Goal: Information Seeking & Learning: Learn about a topic

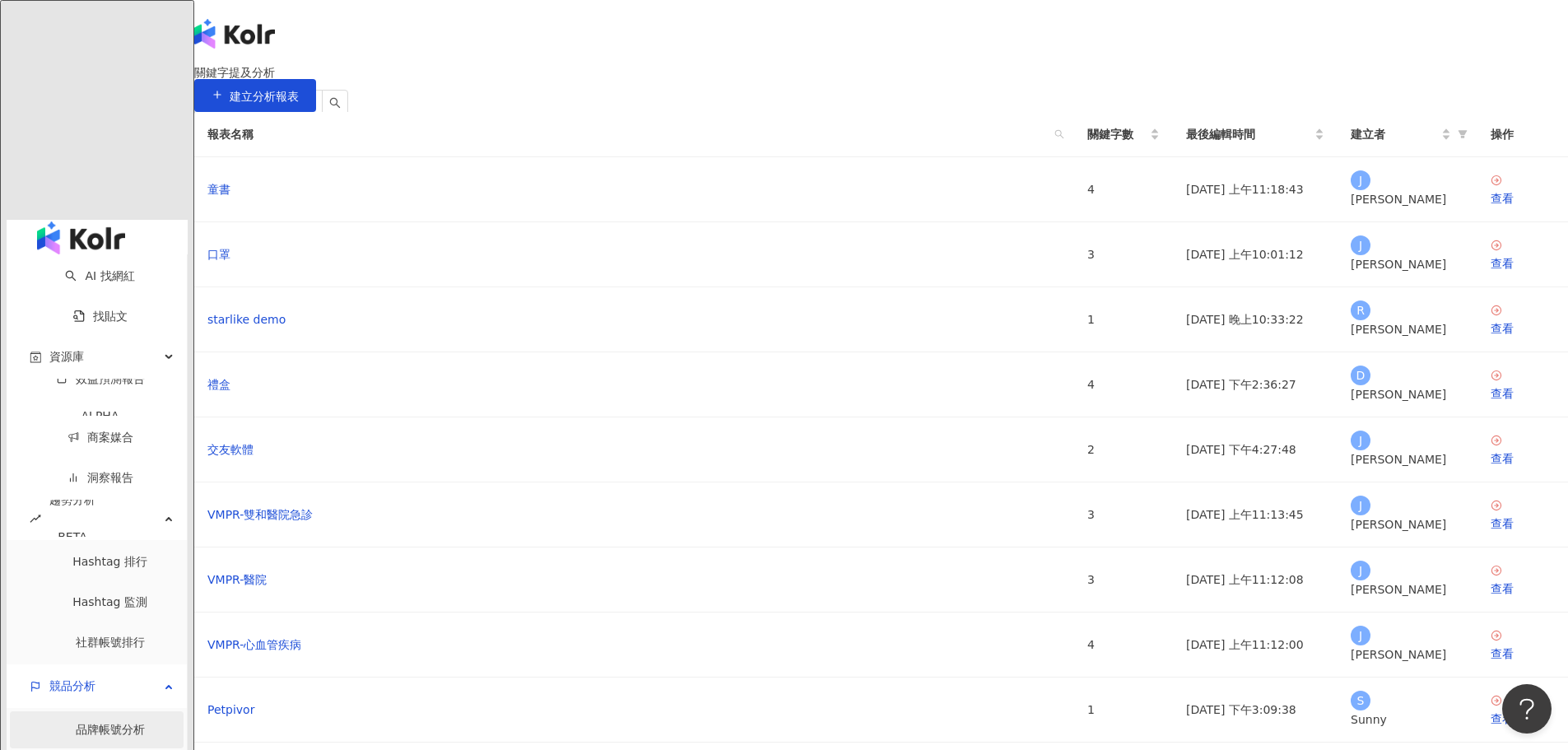
click at [75, 722] on link "品牌帳號分析" at bounding box center [109, 729] width 69 height 13
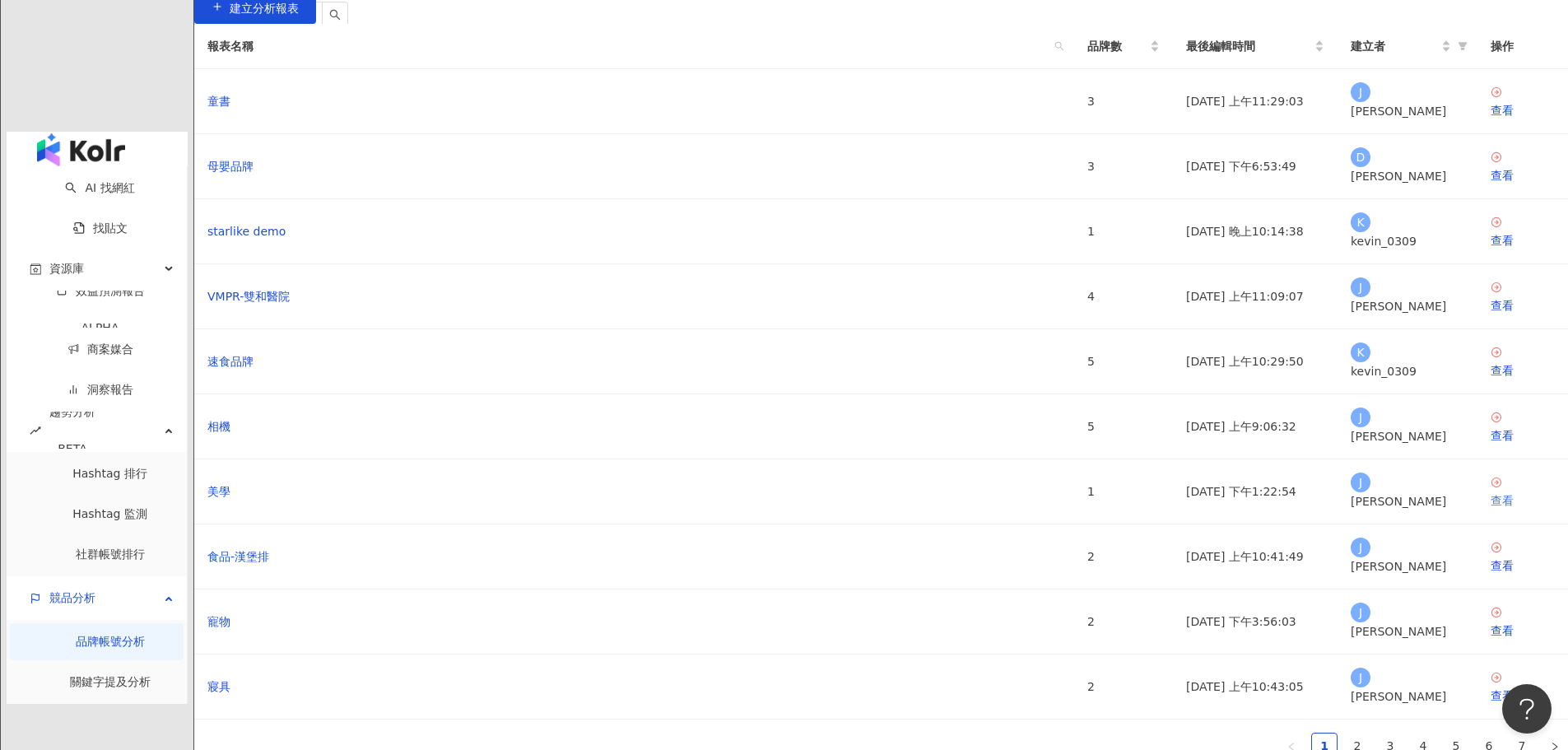
scroll to position [165, 0]
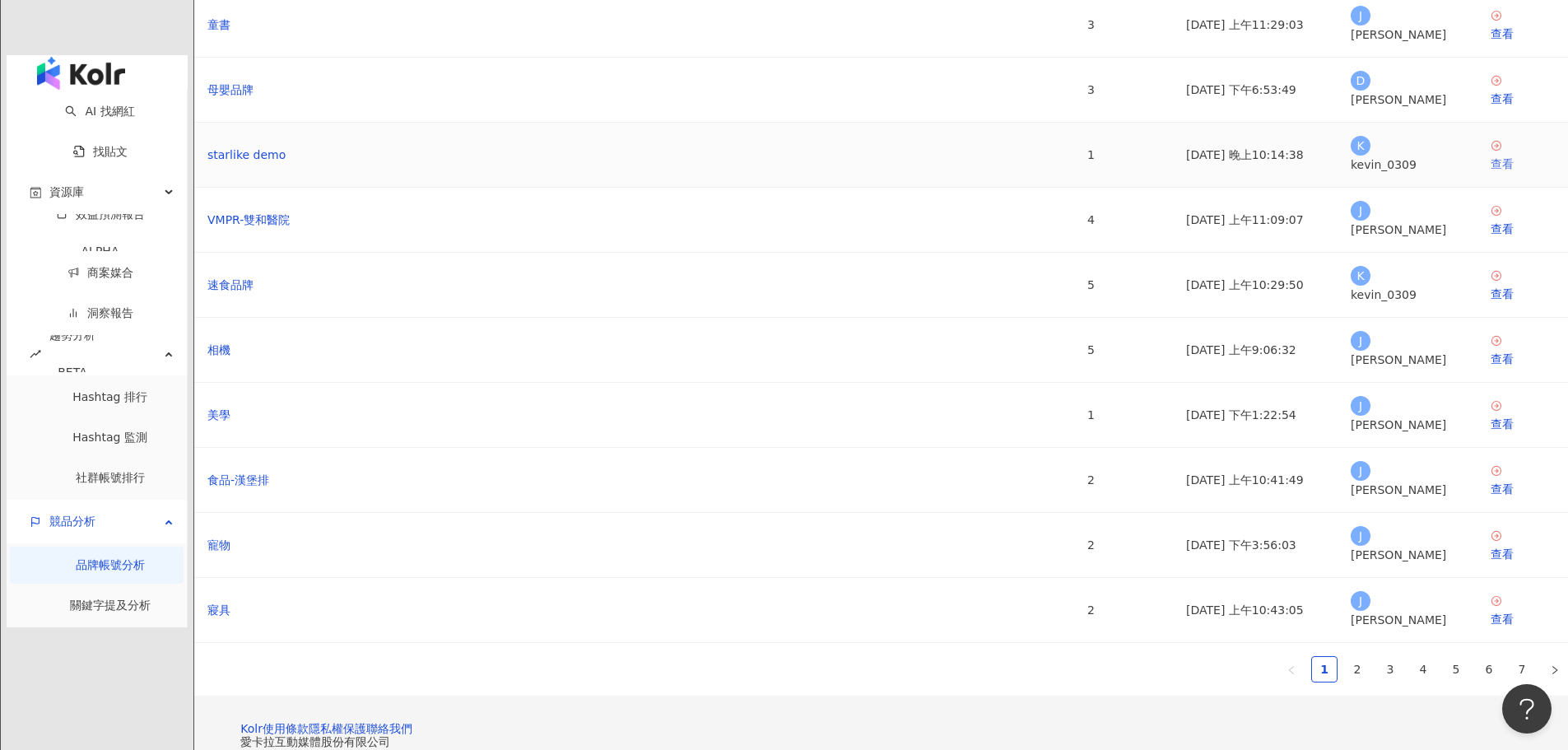
click at [1491, 173] on div "查看" at bounding box center [1523, 164] width 64 height 18
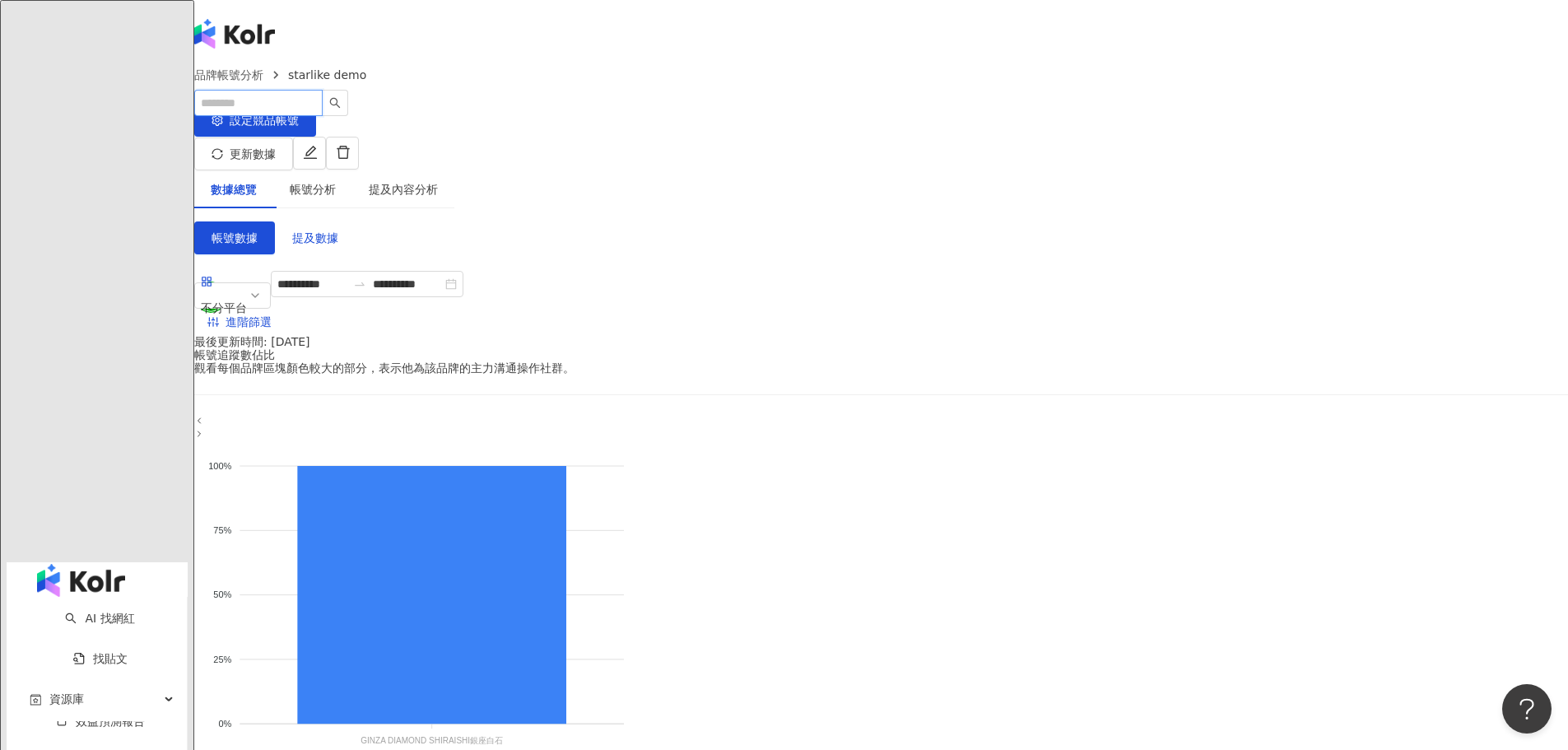
click at [323, 90] on input "search" at bounding box center [258, 103] width 129 height 27
type input "*"
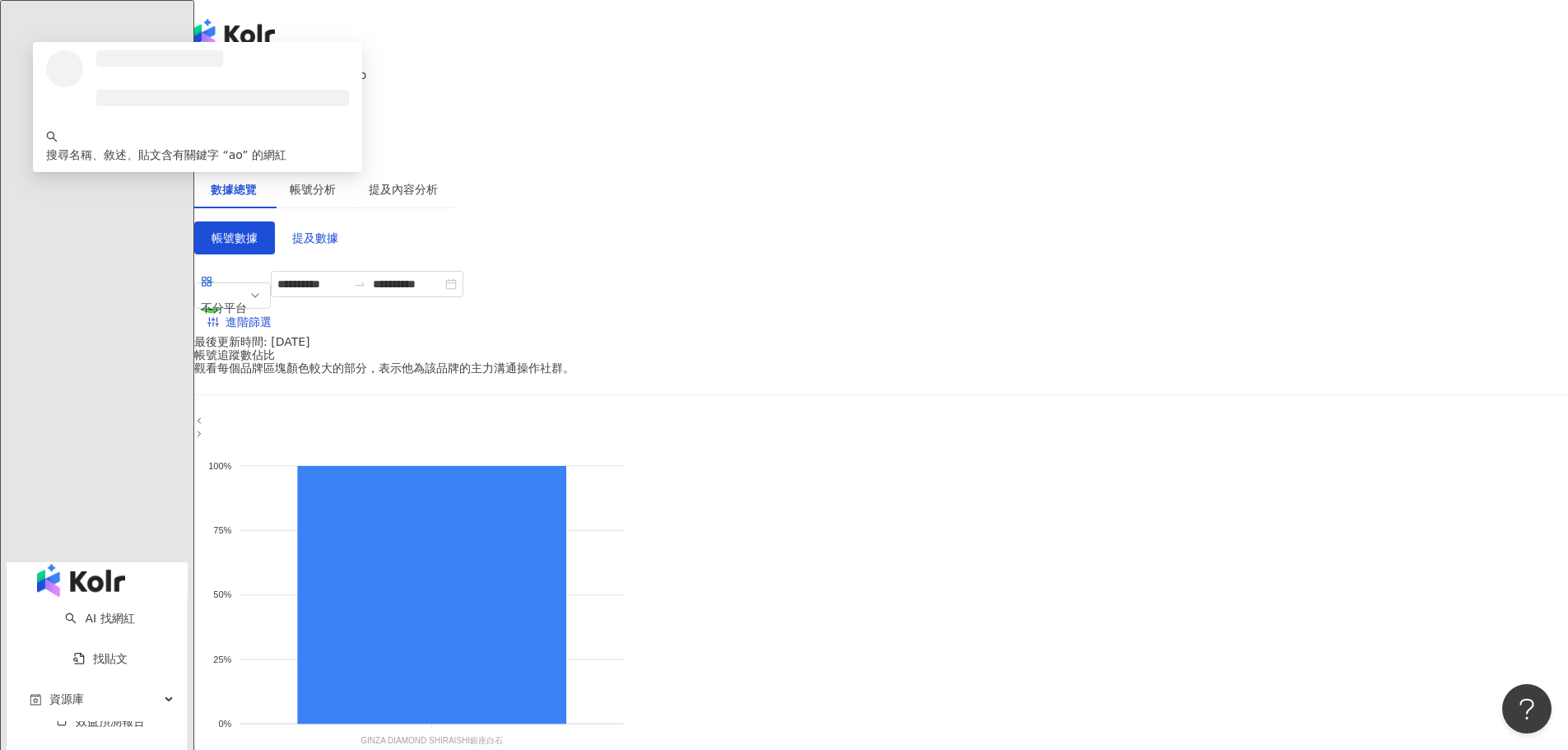
type input "*"
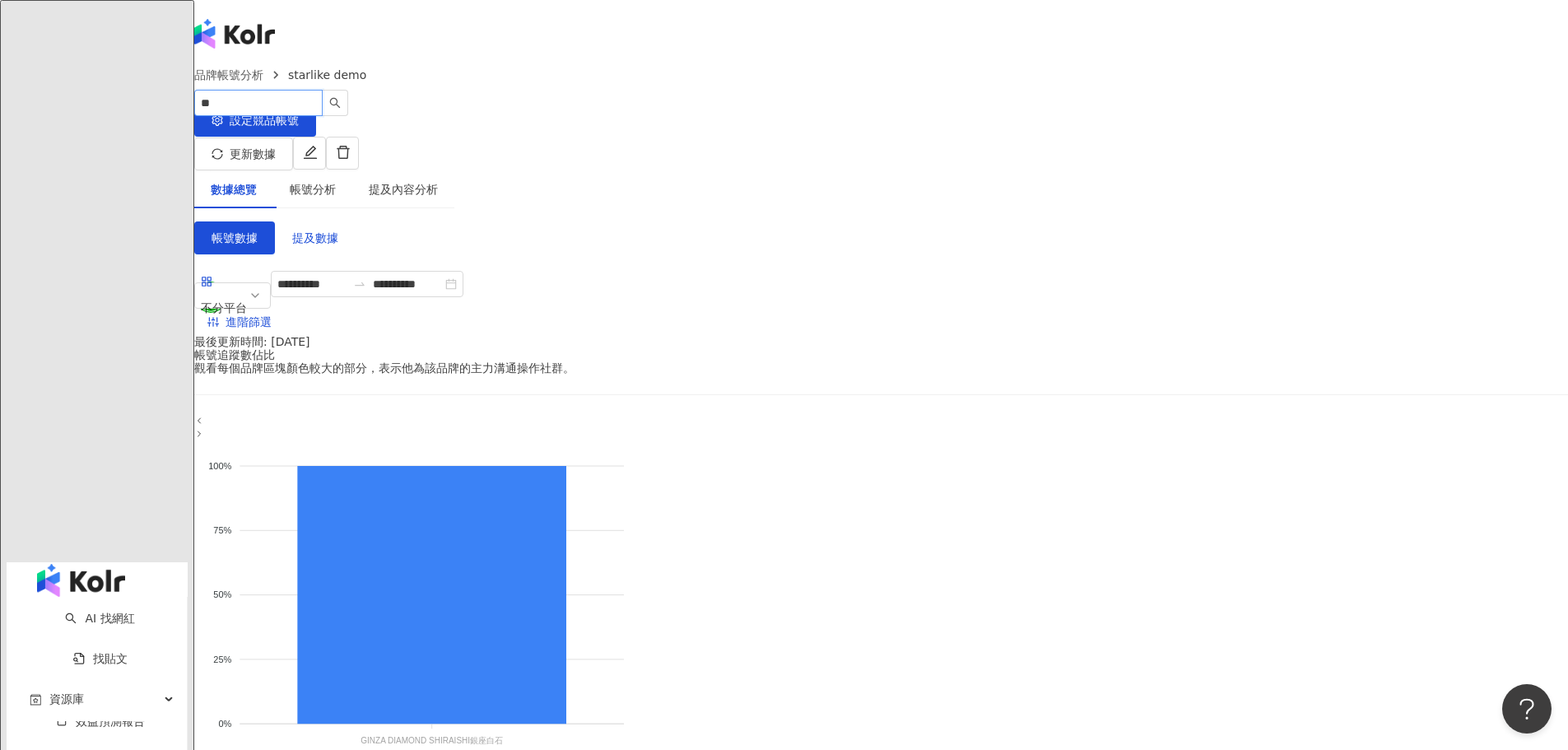
type input "*"
type input "******"
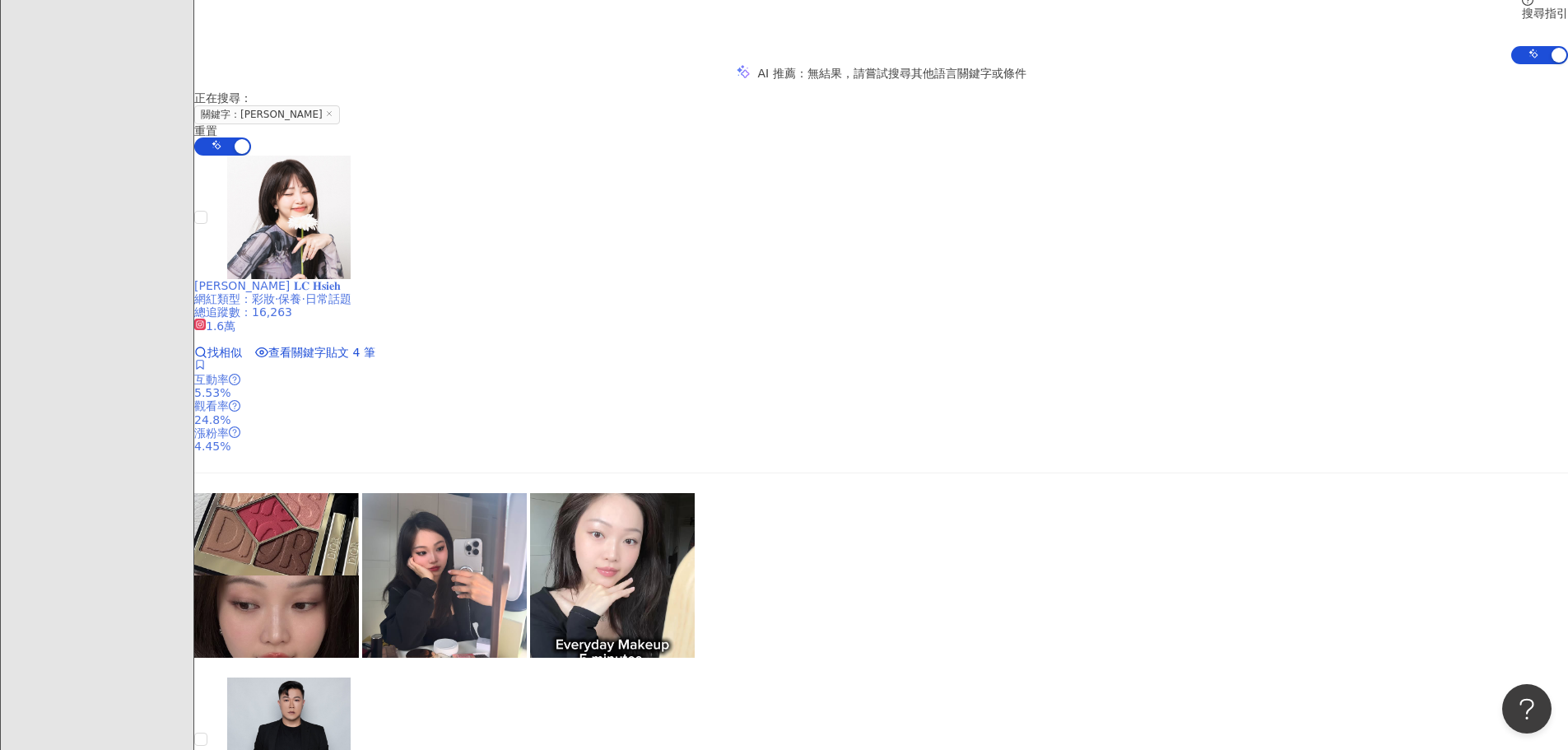
scroll to position [329, 0]
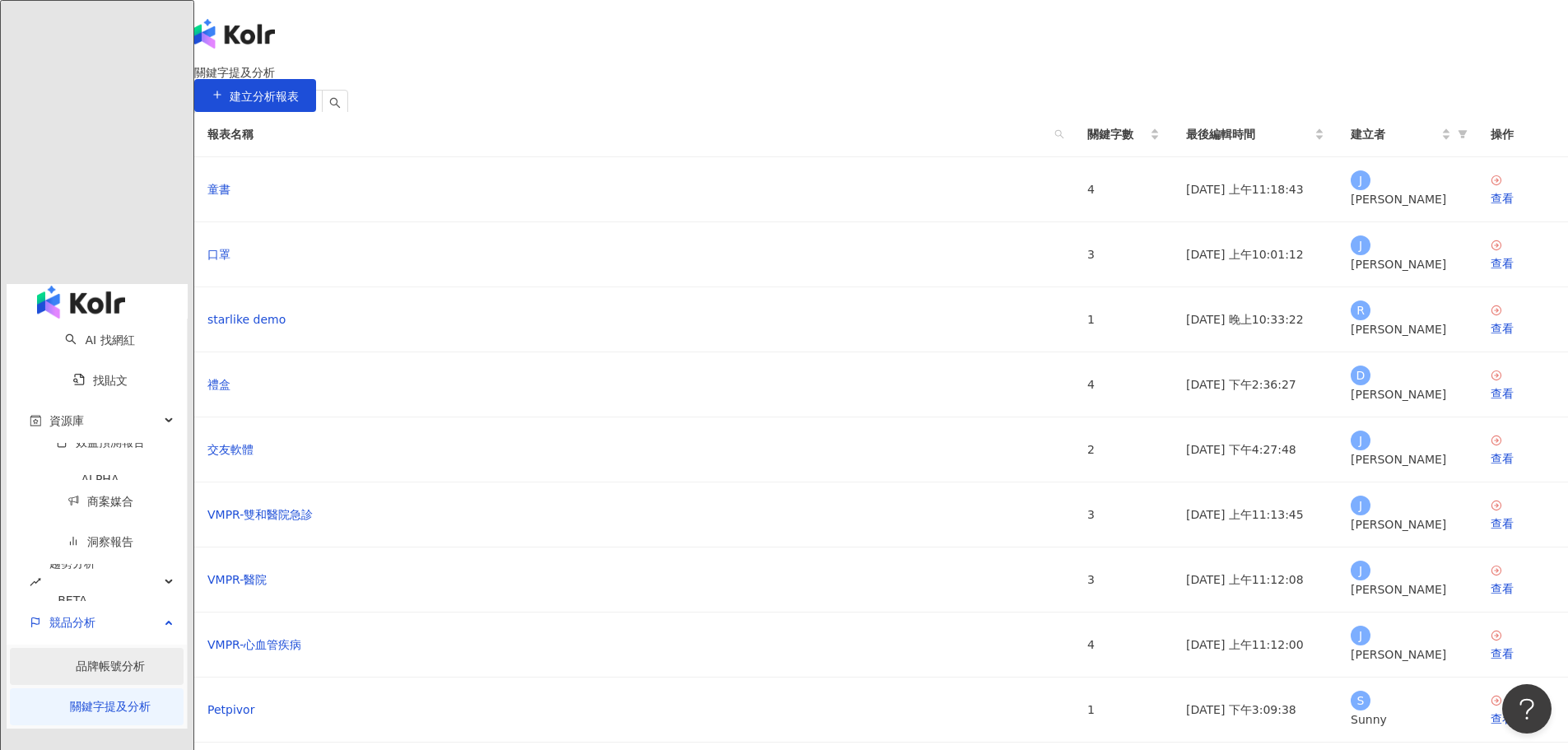
click at [75, 659] on link "品牌帳號分析" at bounding box center [109, 665] width 69 height 13
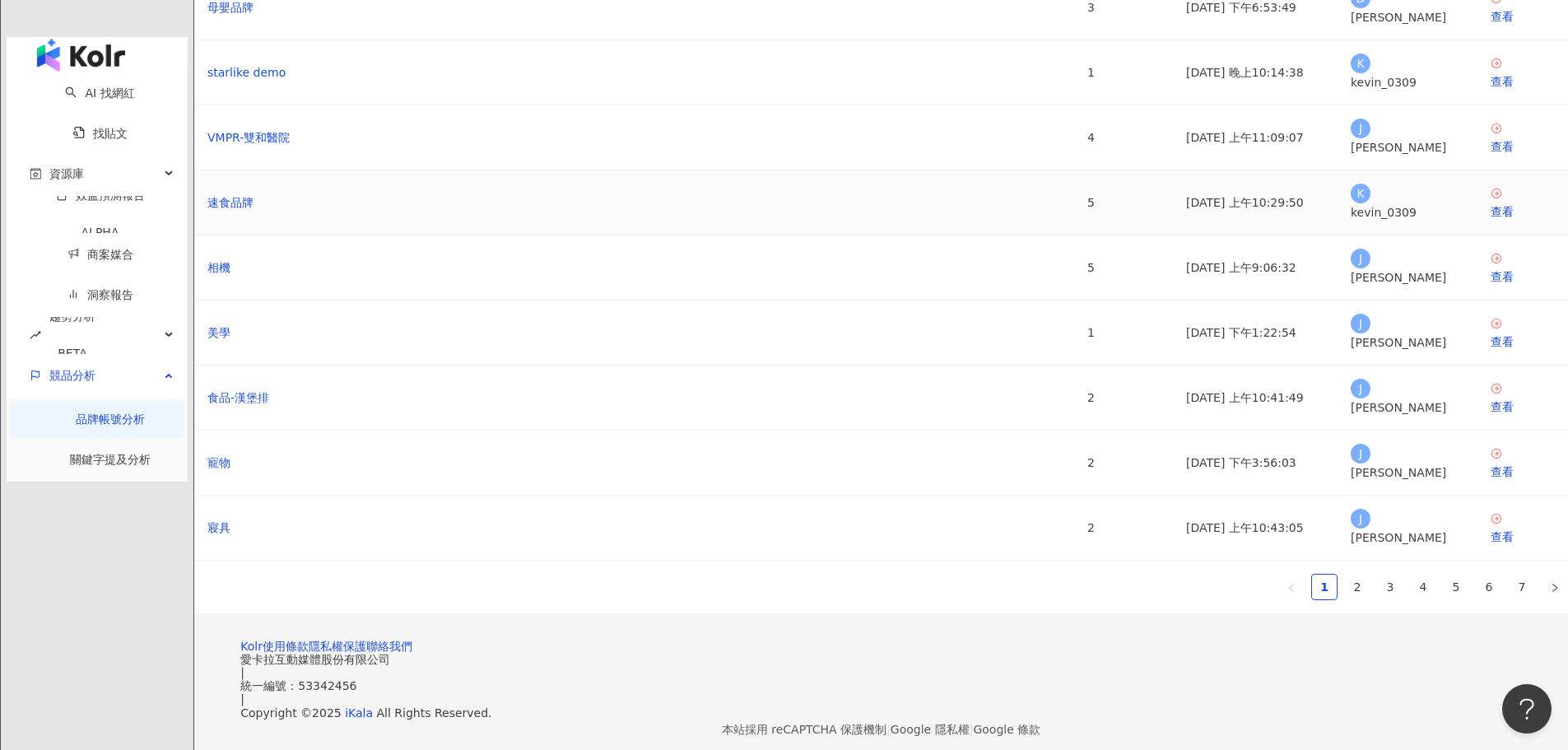
scroll to position [301, 0]
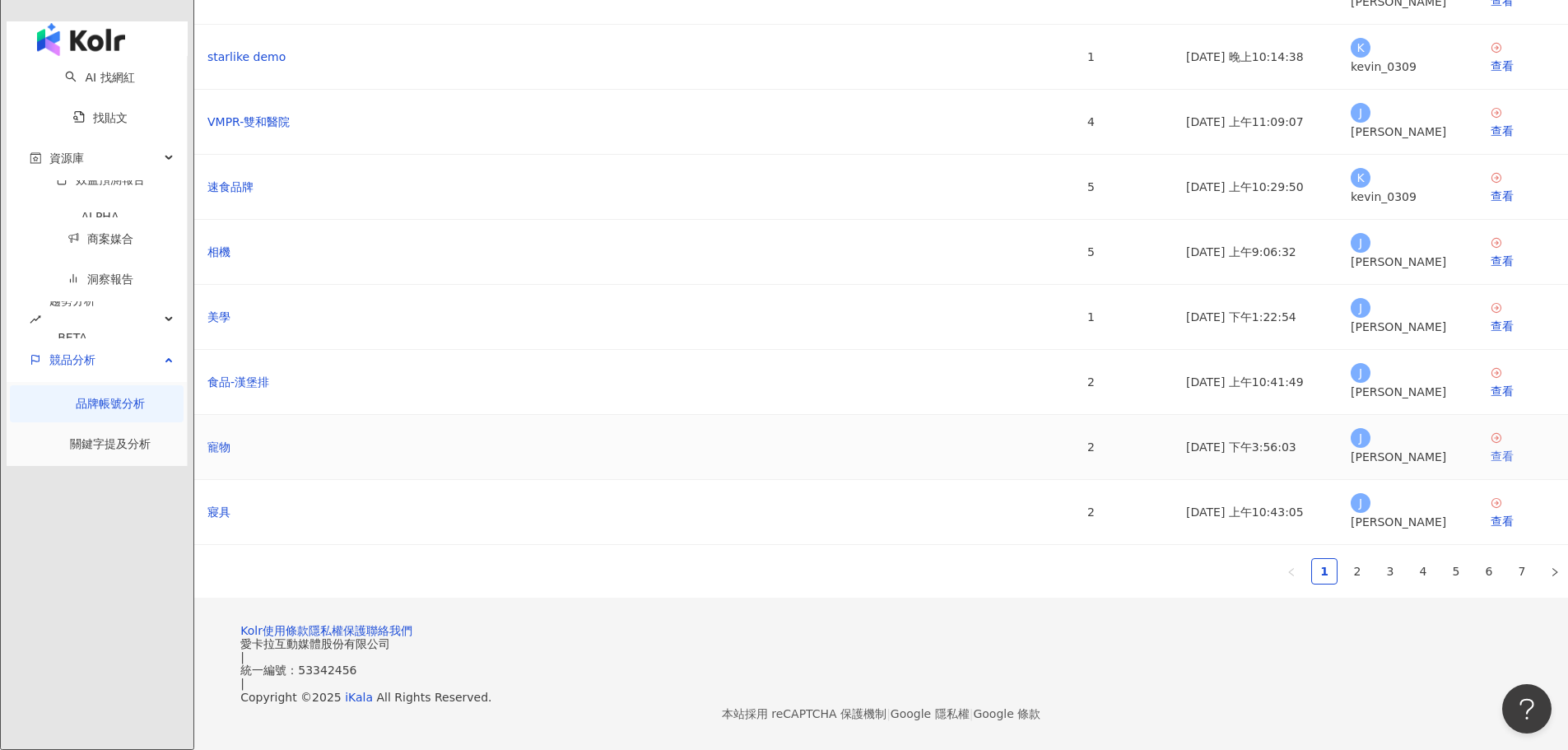
click at [1491, 447] on div "查看" at bounding box center [1523, 456] width 64 height 18
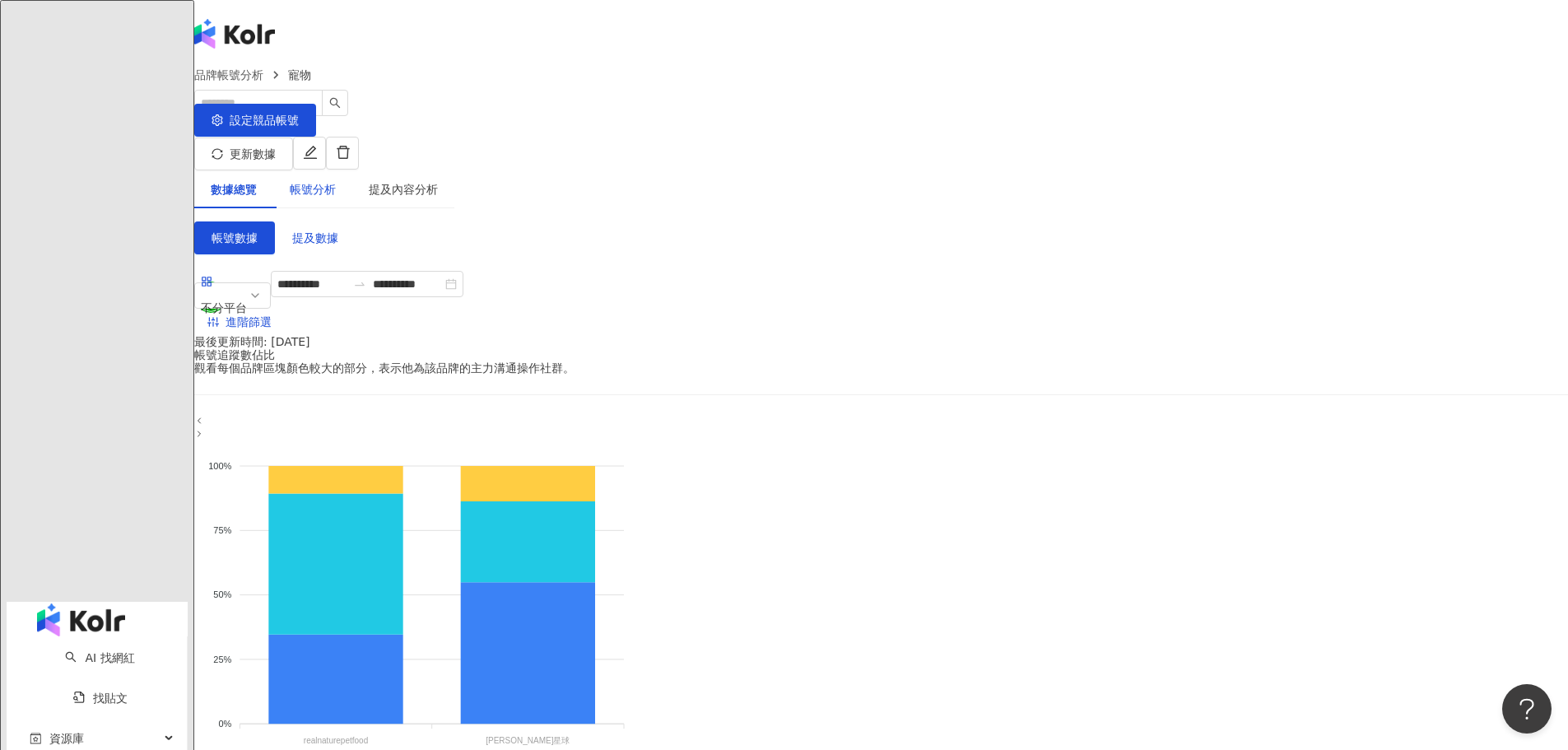
click at [335, 180] on div "帳號分析" at bounding box center [312, 189] width 46 height 18
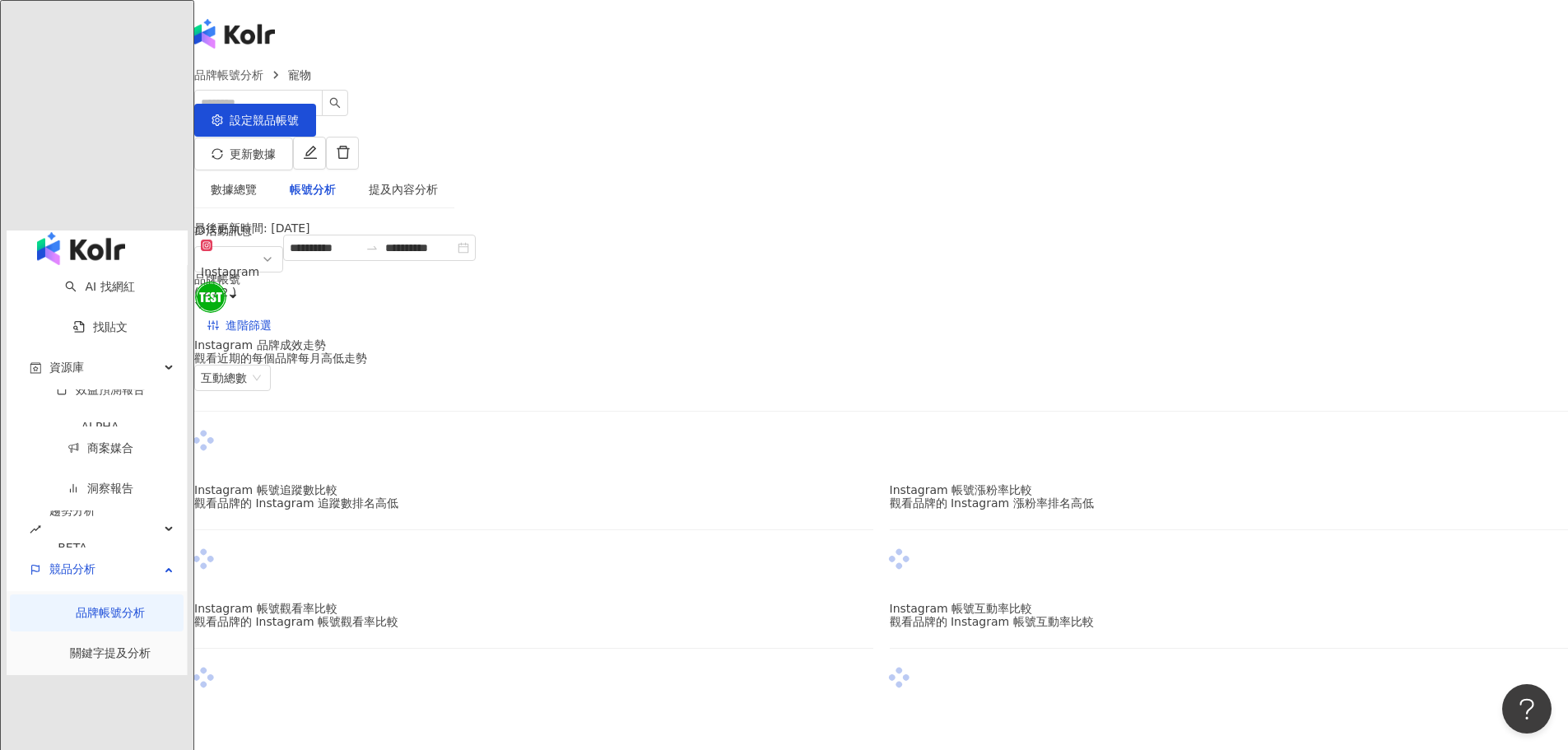
click at [437, 180] on div "提及內容分析" at bounding box center [403, 189] width 69 height 18
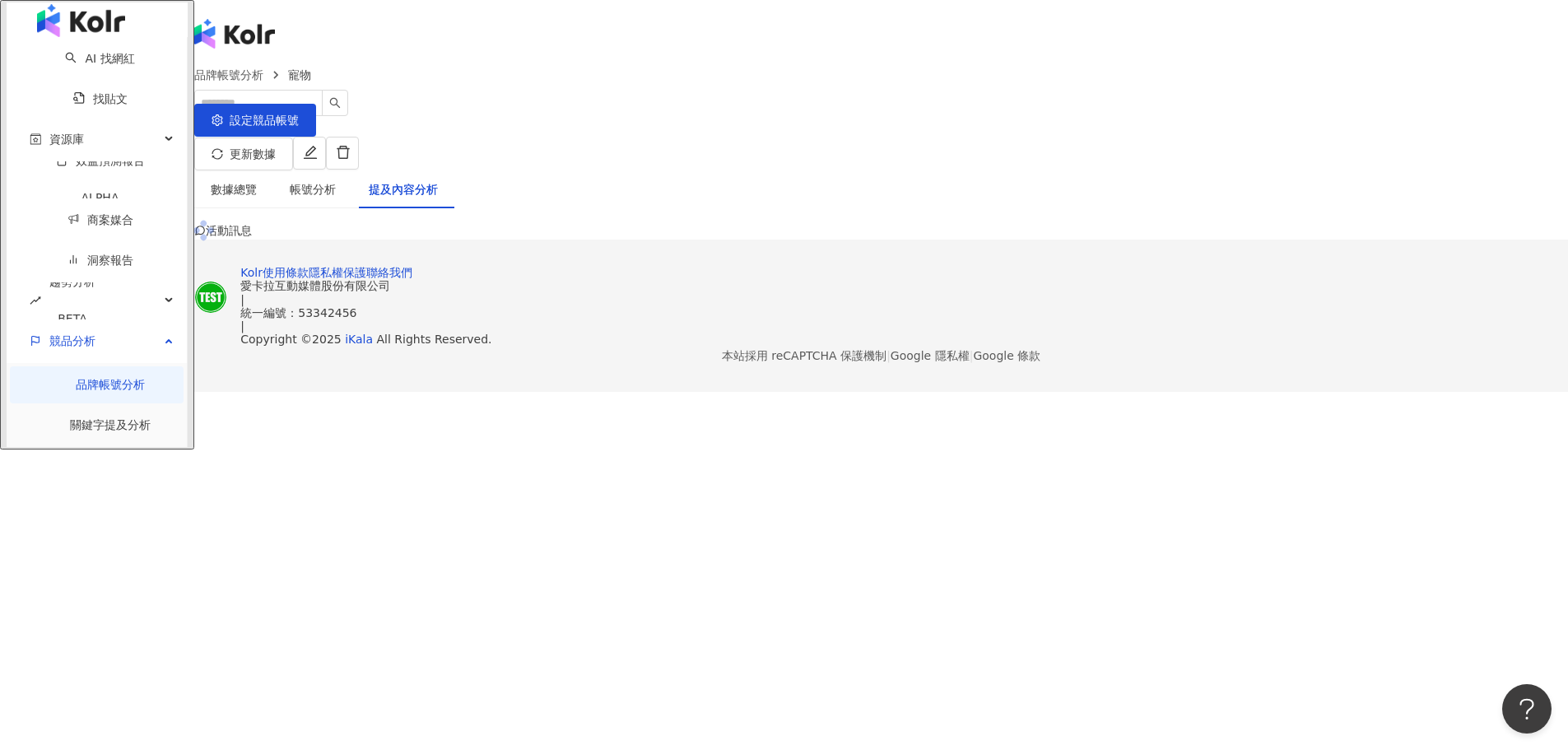
click at [437, 180] on div "提及內容分析" at bounding box center [403, 189] width 69 height 18
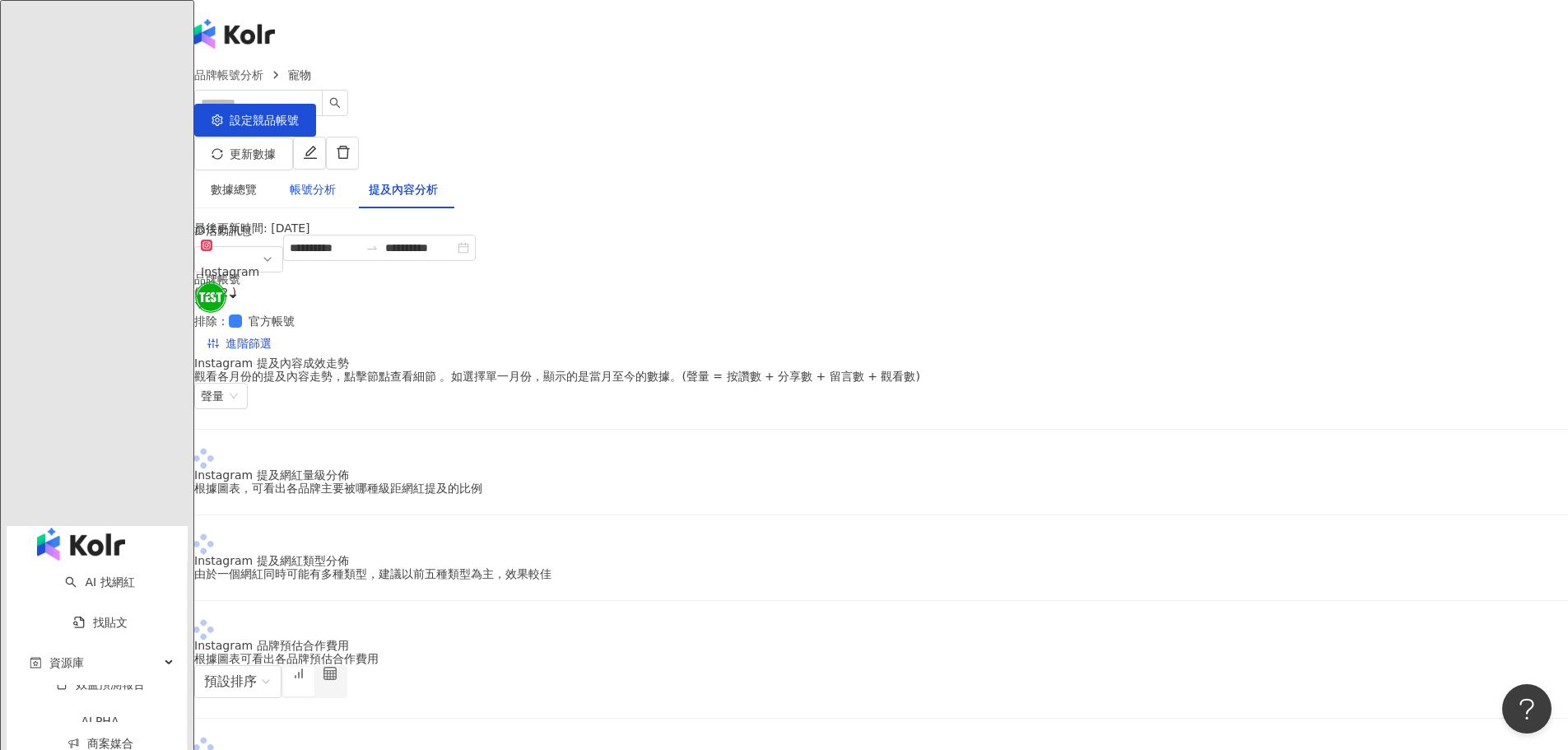
click at [335, 180] on div "帳號分析" at bounding box center [312, 189] width 46 height 18
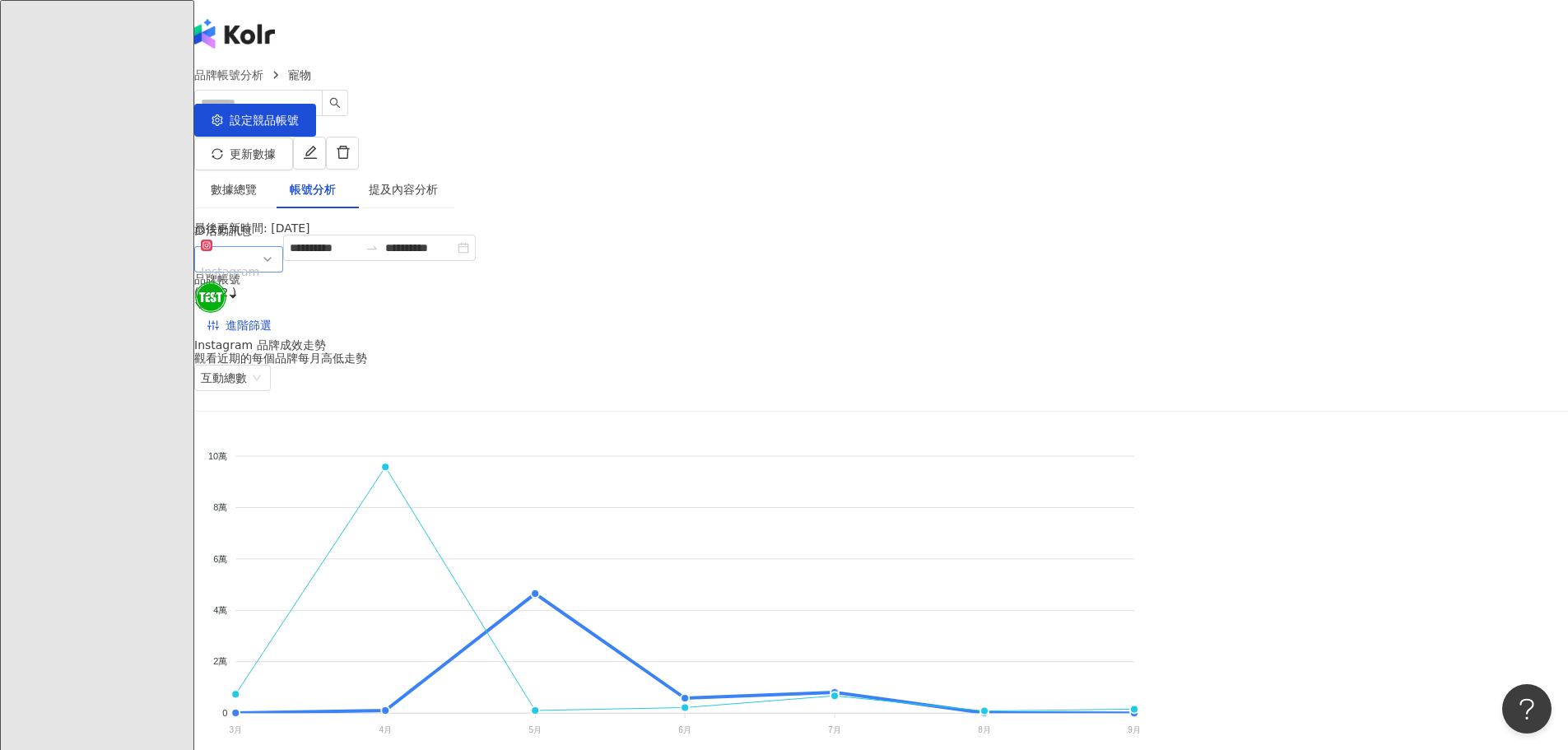
click at [259, 271] on div "Instagram" at bounding box center [230, 271] width 59 height 25
click at [279, 398] on div "YouTube" at bounding box center [244, 407] width 73 height 18
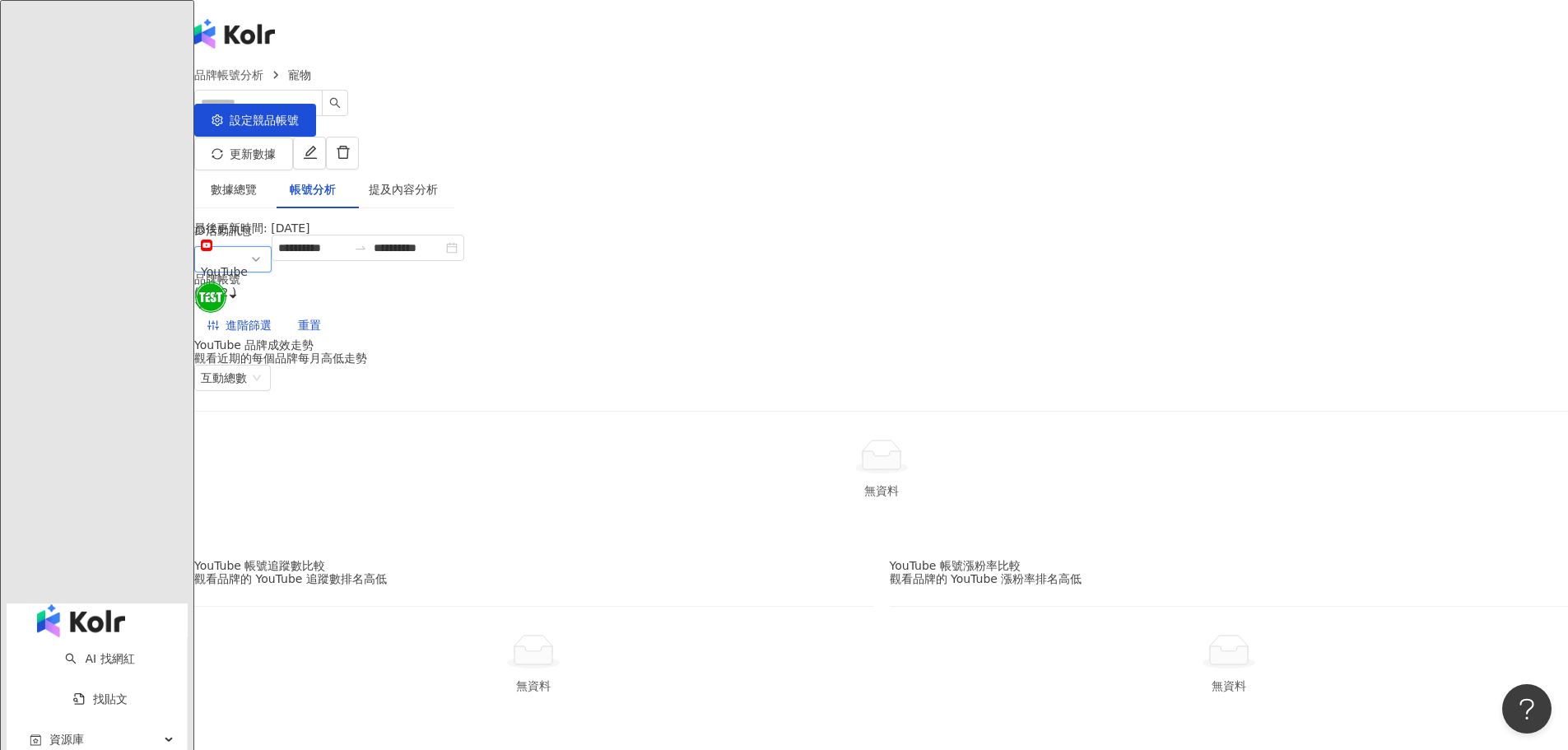
click at [886, 275] on div "品牌帳號 ( 2 / 2 )" at bounding box center [881, 285] width 1373 height 27
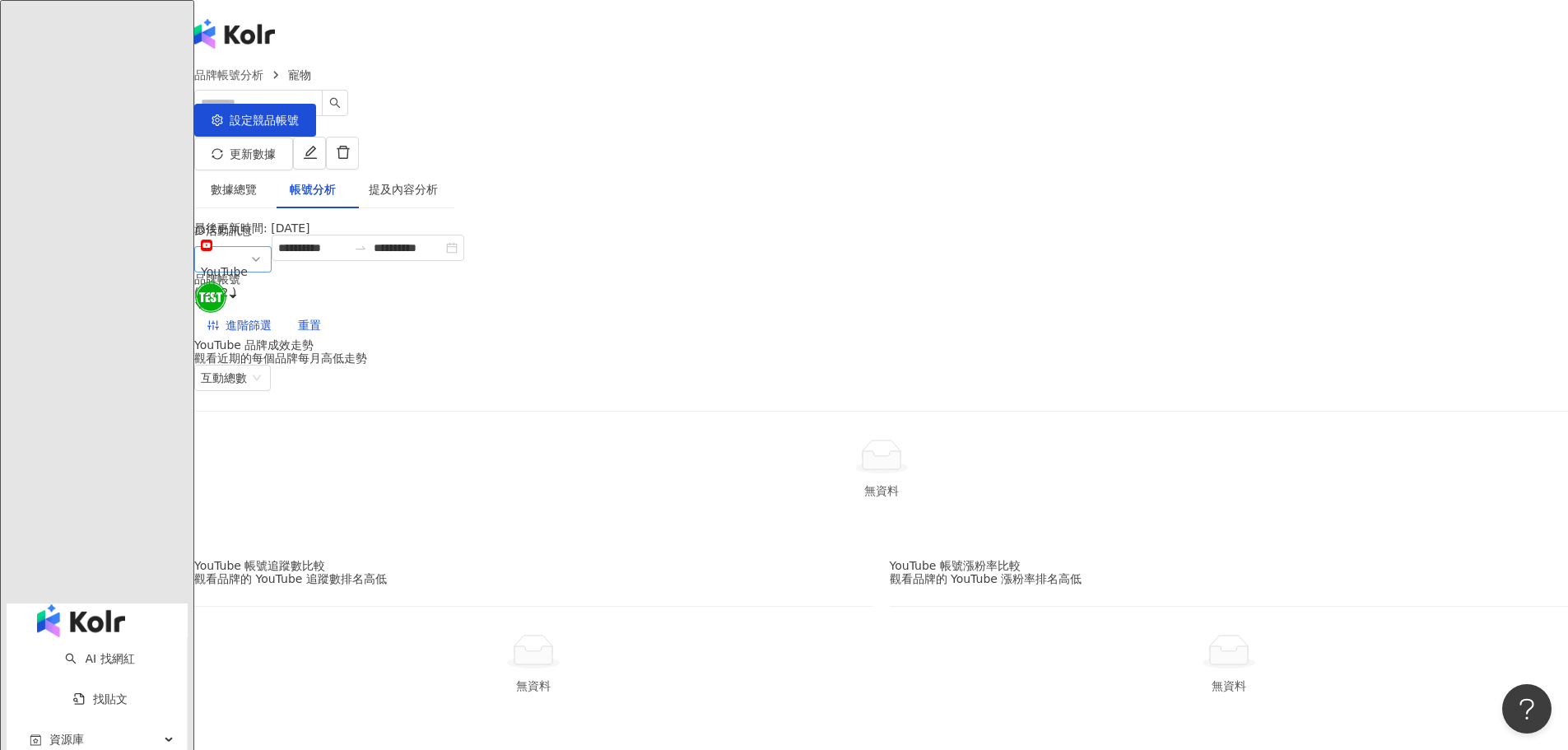
click at [248, 264] on div "YouTube" at bounding box center [223, 271] width 47 height 25
click at [279, 352] on div "Facebook" at bounding box center [244, 361] width 73 height 18
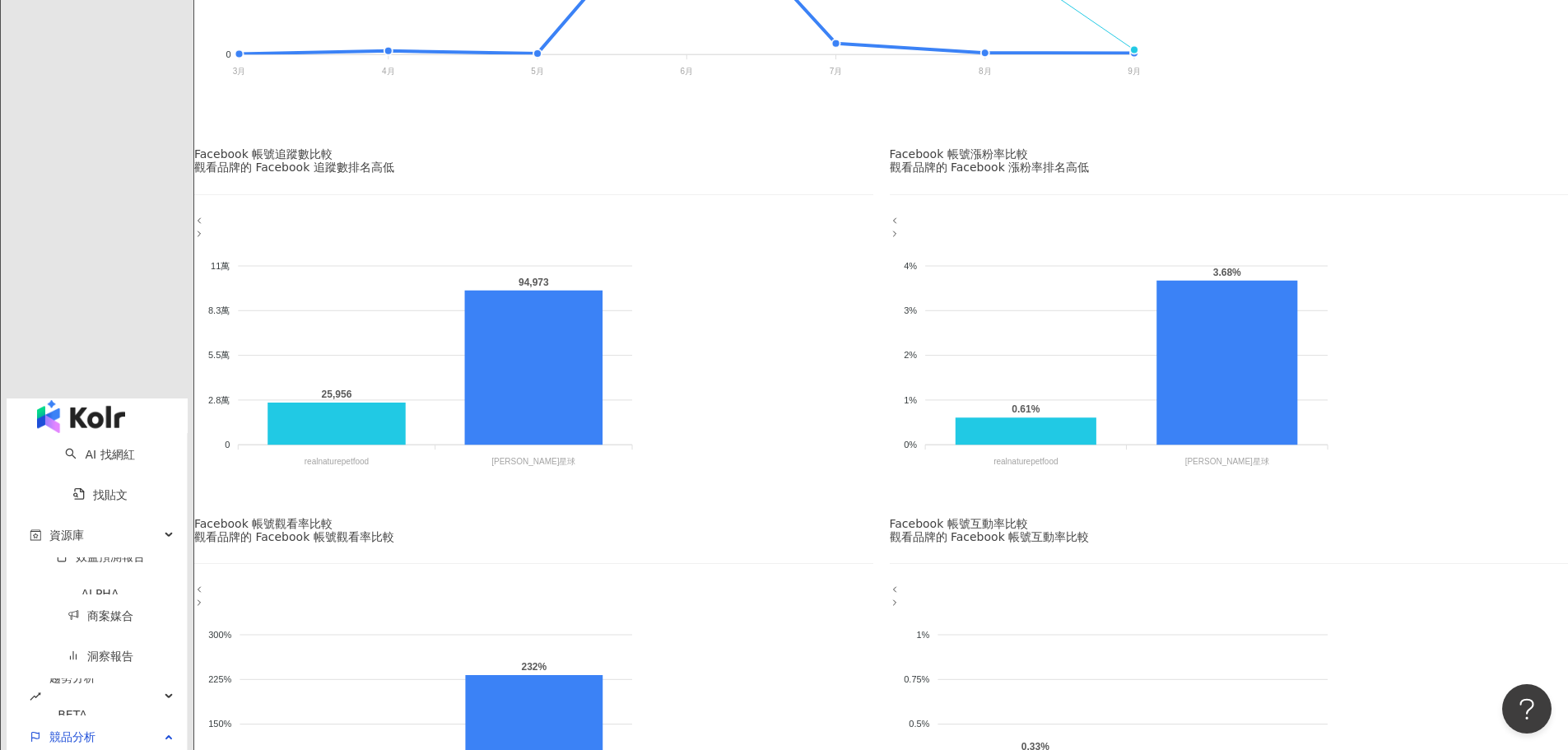
scroll to position [83, 0]
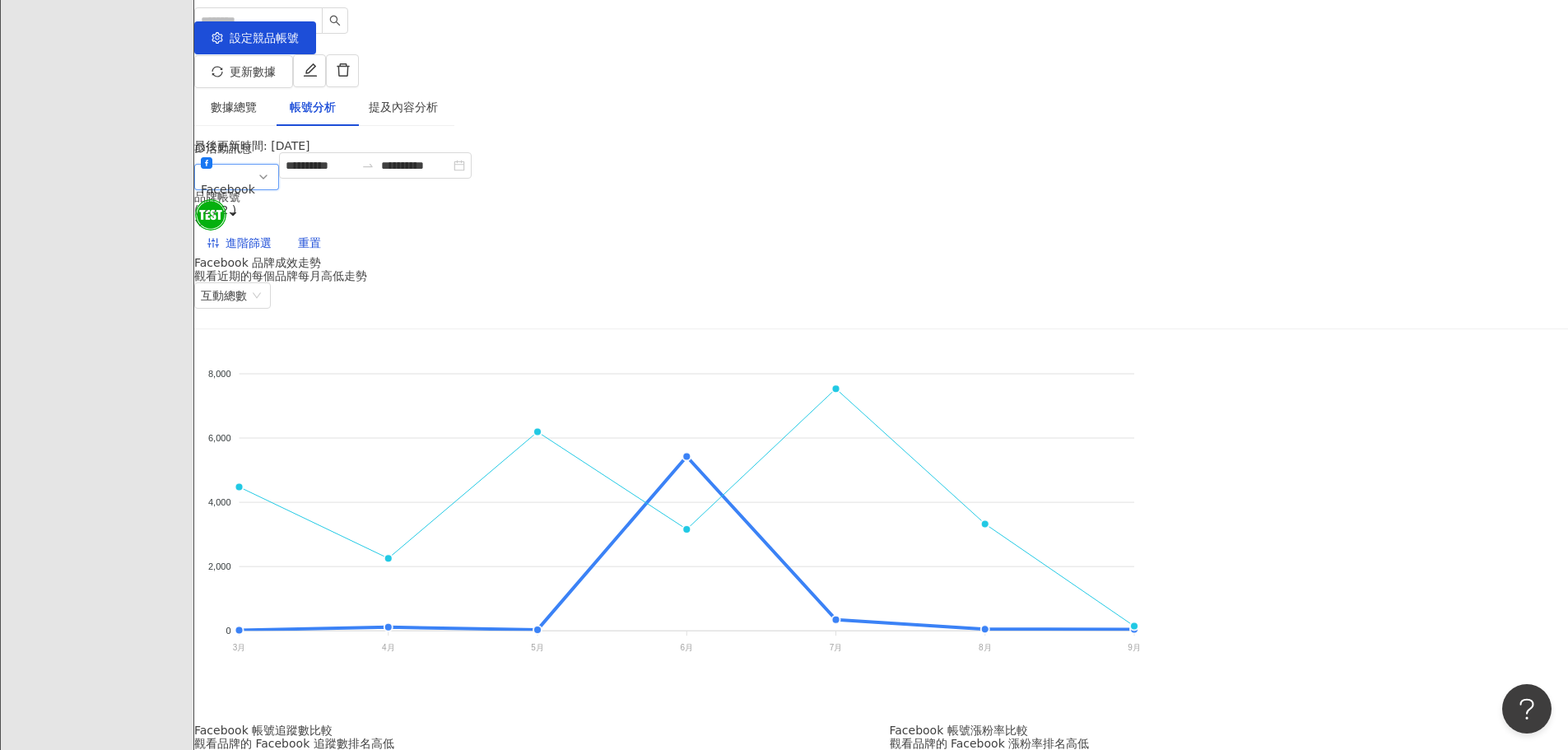
click at [256, 181] on div "Facebook" at bounding box center [227, 189] width 54 height 25
click at [279, 362] on div "Threads" at bounding box center [244, 371] width 73 height 18
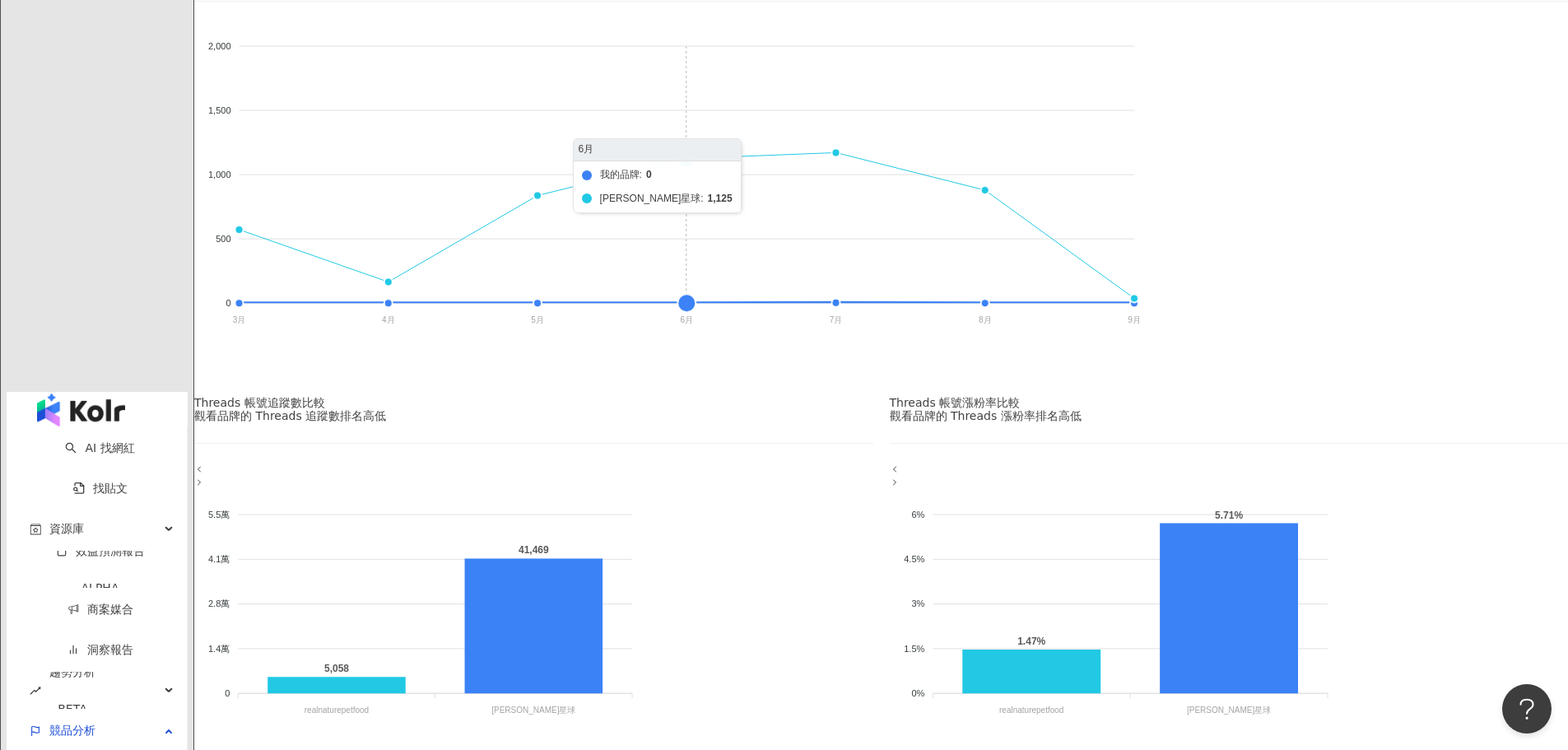
scroll to position [163, 0]
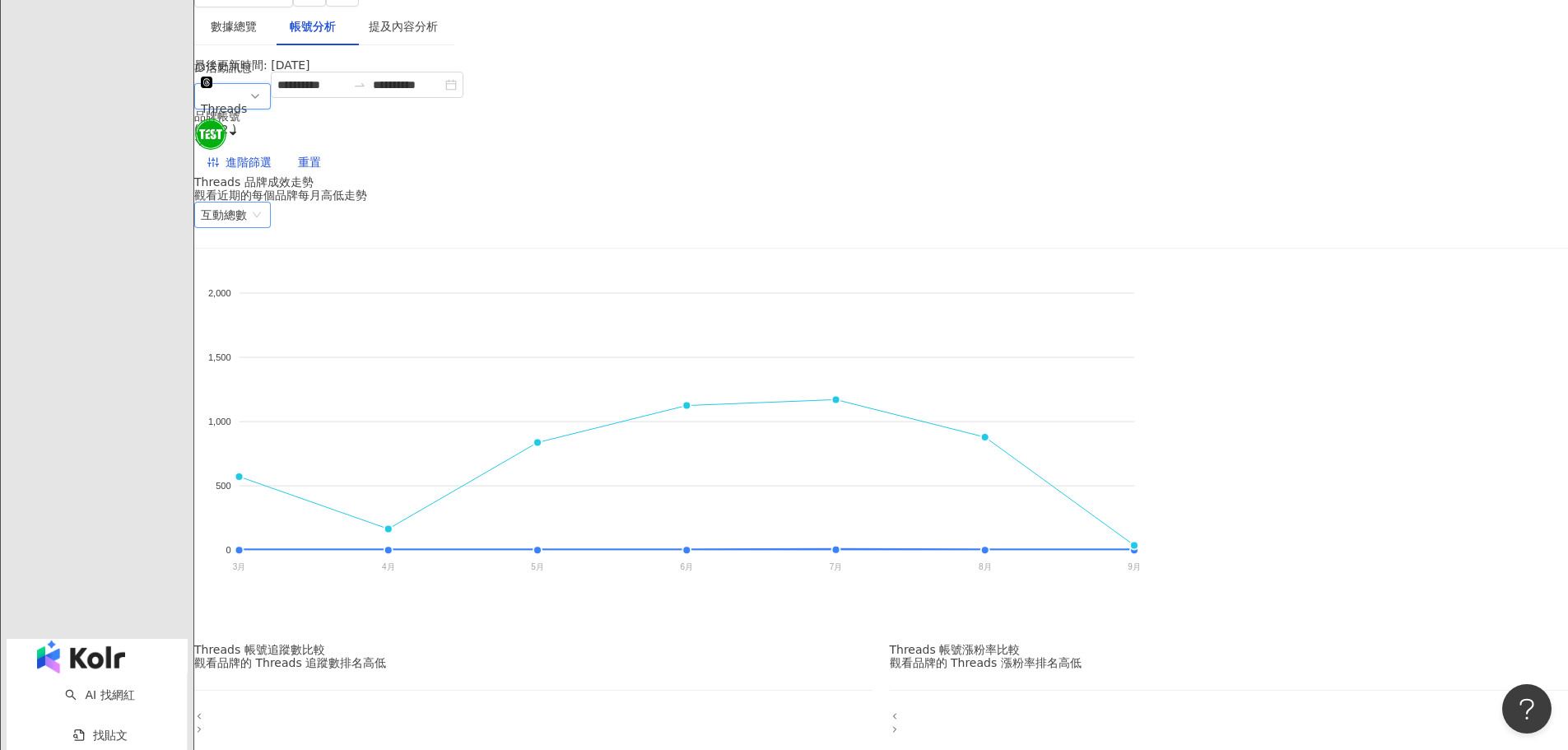
click at [264, 209] on span "互動總數" at bounding box center [232, 214] width 63 height 25
click at [1292, 290] on div "互動率" at bounding box center [1292, 289] width 85 height 18
click at [253, 210] on span "互動率" at bounding box center [226, 214] width 51 height 25
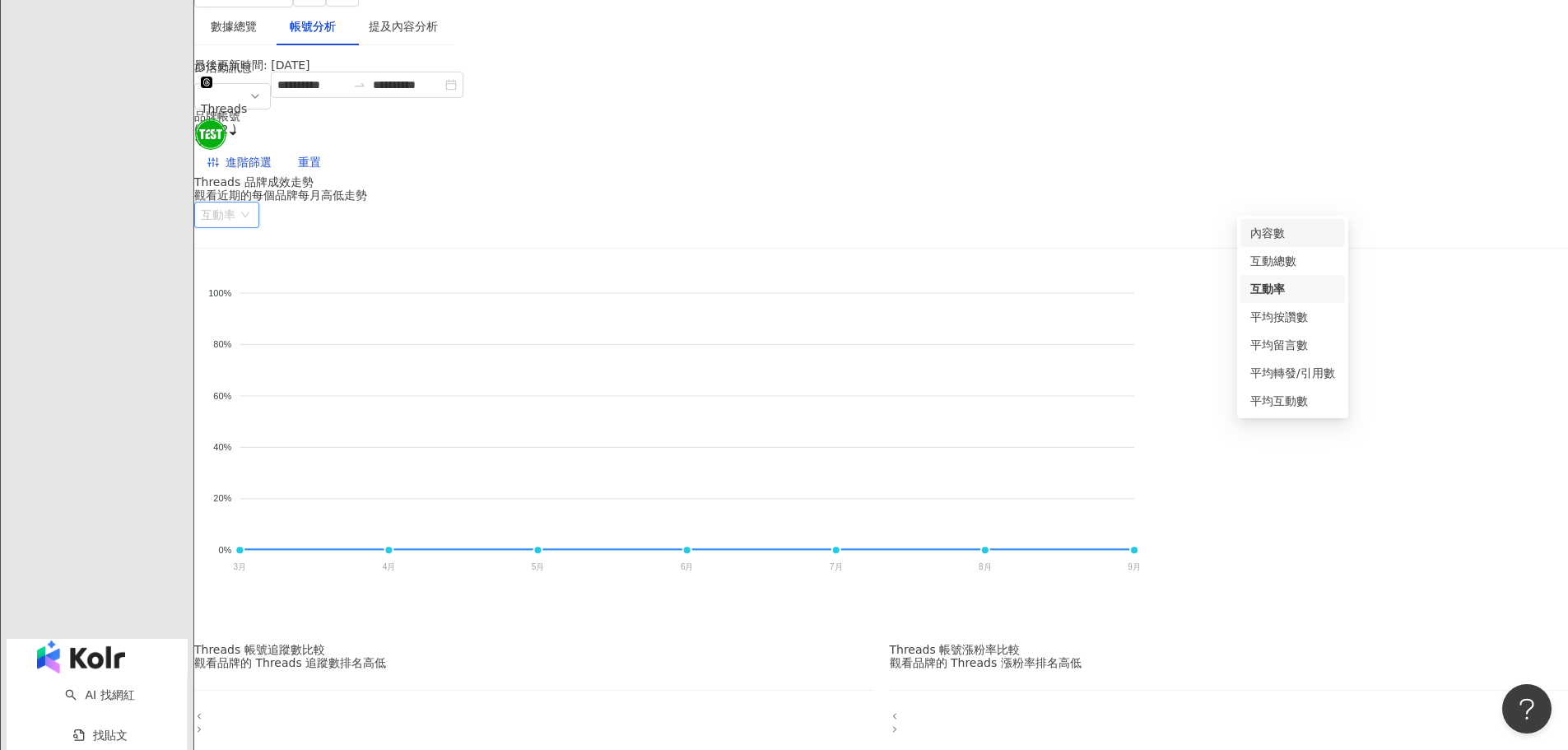
click at [1297, 235] on div "內容數" at bounding box center [1292, 233] width 85 height 18
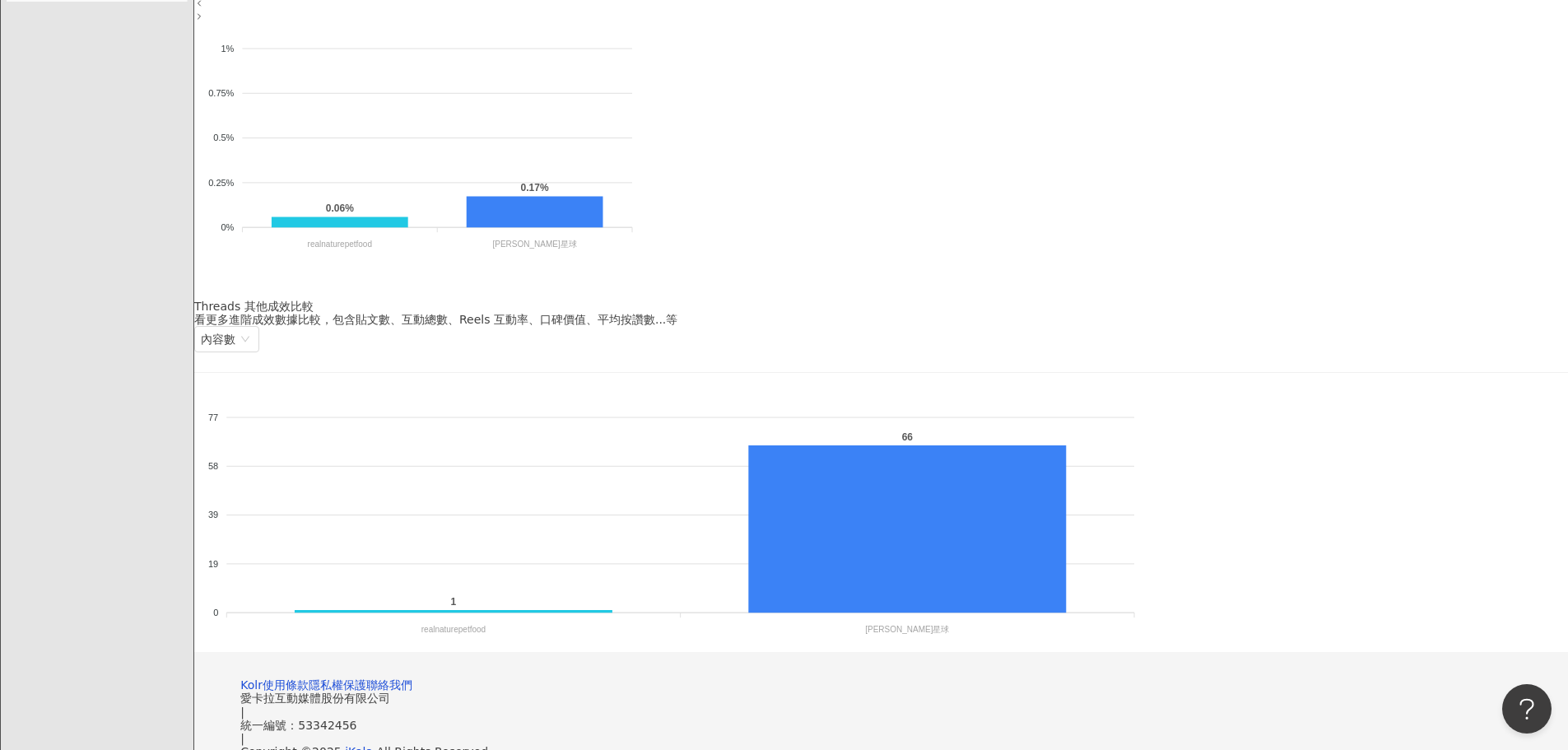
scroll to position [1068, 0]
